Goal: Check status: Check status

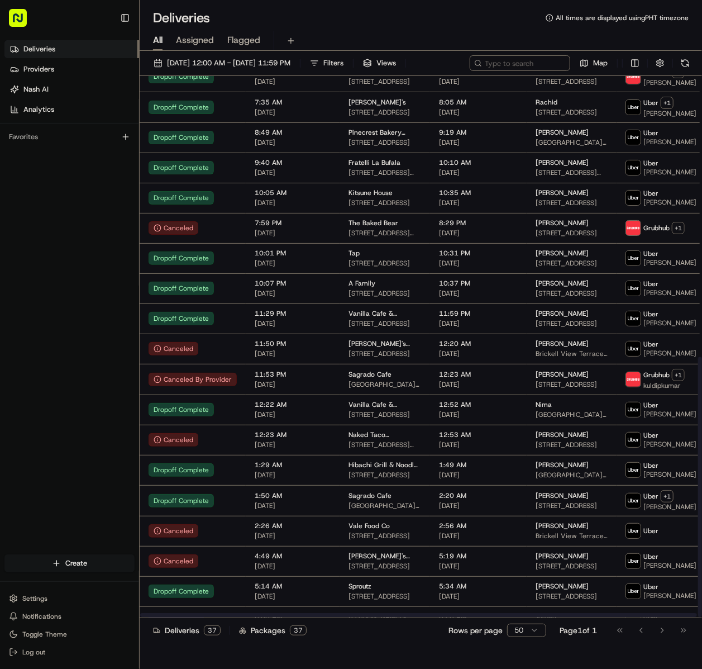
scroll to position [613, 0]
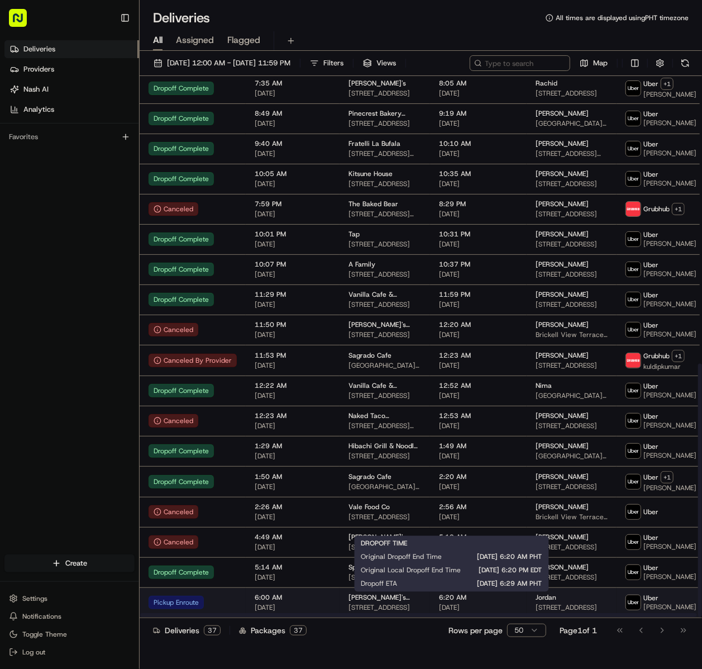
click at [441, 604] on span "[DATE]" at bounding box center [478, 607] width 79 height 9
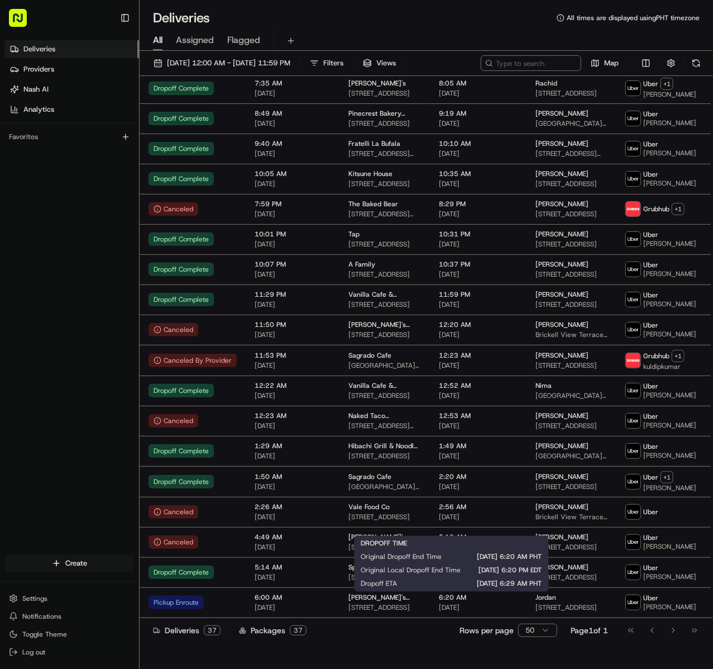
click at [78, 360] on div "Deliveries Providers [PERSON_NAME] Analytics Favorites" at bounding box center [69, 289] width 139 height 507
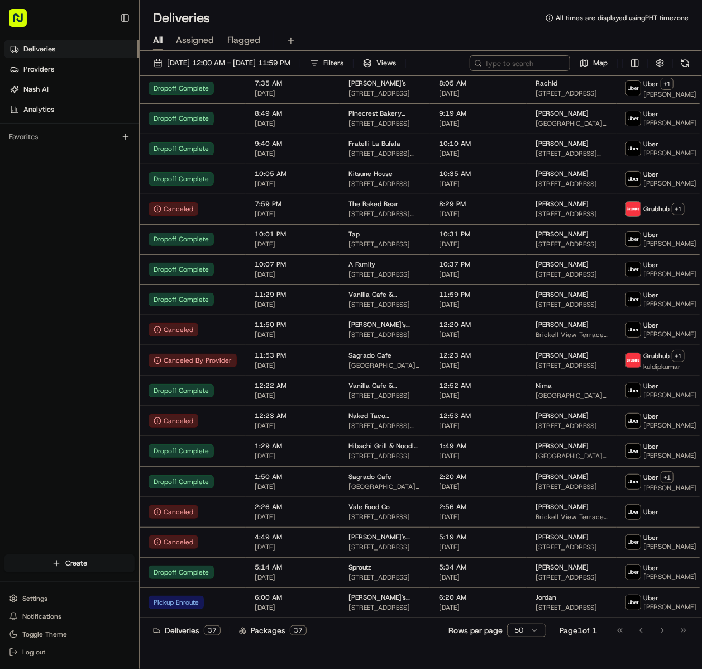
click at [36, 415] on div "Deliveries Providers [PERSON_NAME] Analytics Favorites" at bounding box center [69, 289] width 139 height 507
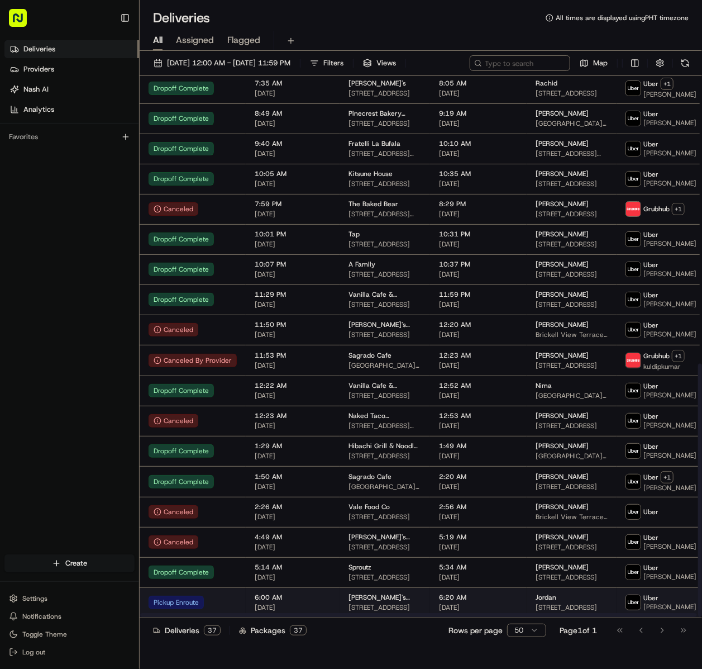
click at [442, 597] on span "6:20 AM" at bounding box center [478, 597] width 79 height 9
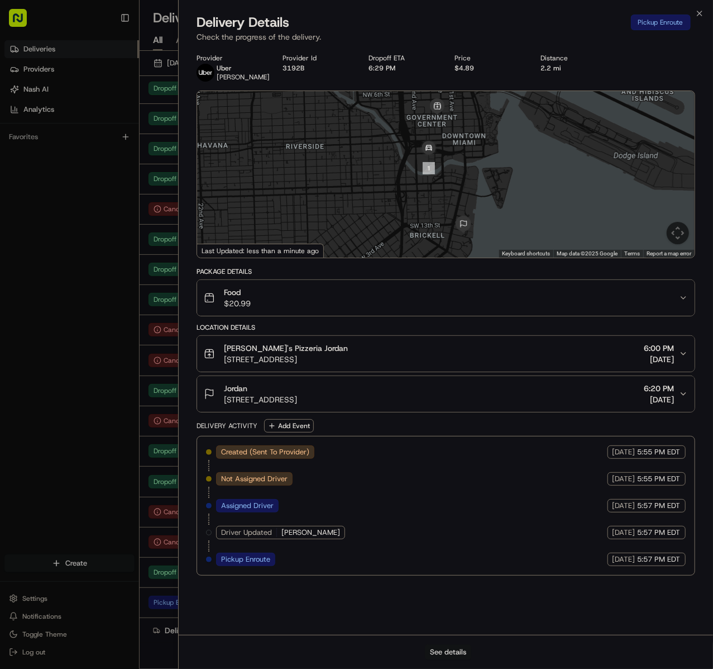
click at [446, 650] on button "See details" at bounding box center [448, 652] width 46 height 16
click at [77, 331] on div "Deliveries Providers [PERSON_NAME] Analytics Favorites" at bounding box center [69, 289] width 139 height 507
